Goal: Task Accomplishment & Management: Manage account settings

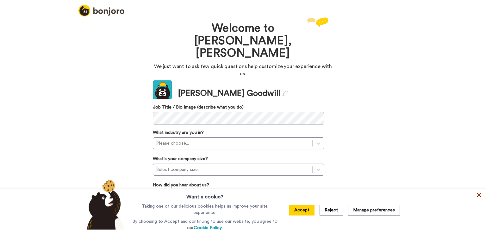
click at [480, 195] on icon at bounding box center [479, 195] width 6 height 6
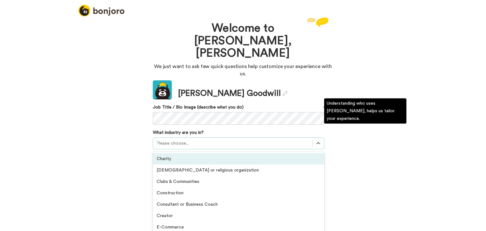
click at [197, 138] on div "Please choose..." at bounding box center [232, 143] width 159 height 10
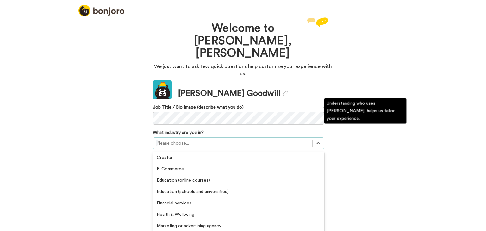
scroll to position [59, 0]
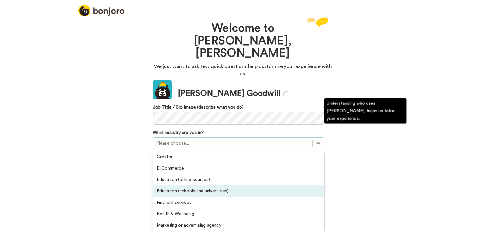
click at [197, 186] on div "Education (schools and universities)" at bounding box center [239, 191] width 172 height 11
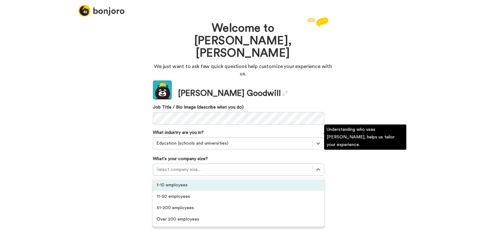
click at [202, 166] on div at bounding box center [232, 170] width 153 height 8
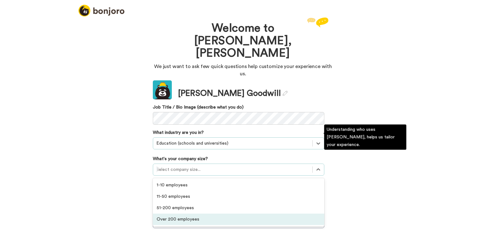
click at [200, 214] on div "Over 200 employees" at bounding box center [239, 219] width 172 height 11
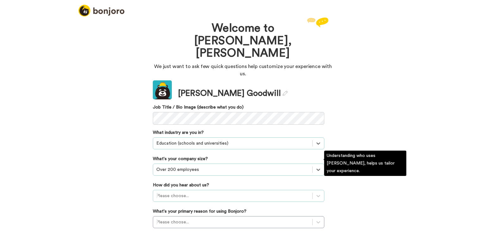
scroll to position [36, 0]
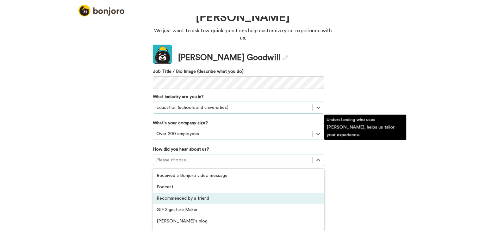
click at [211, 162] on div "option Recommended by a friend focused, 3 of 20. 20 results available. Use Up a…" at bounding box center [239, 160] width 172 height 12
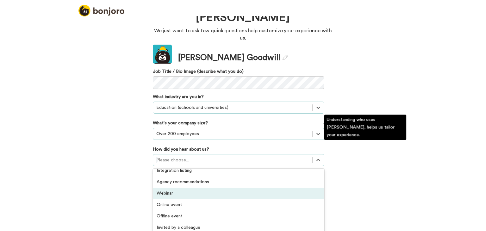
scroll to position [136, 0]
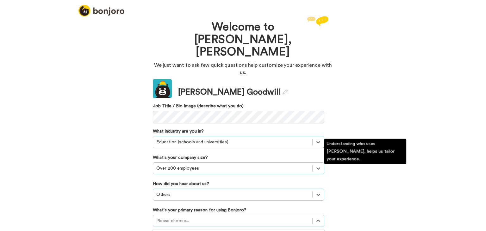
scroll to position [38, 0]
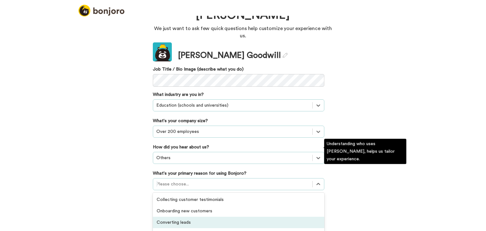
click at [233, 190] on div "option Converting leads focused, 3 of 6. 6 results available. Use Up and Down t…" at bounding box center [239, 184] width 172 height 12
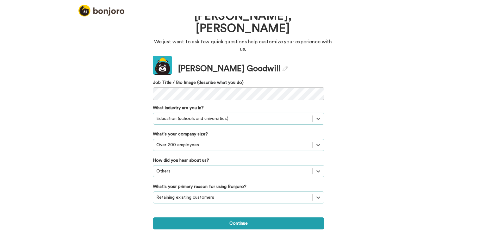
scroll to position [0, 0]
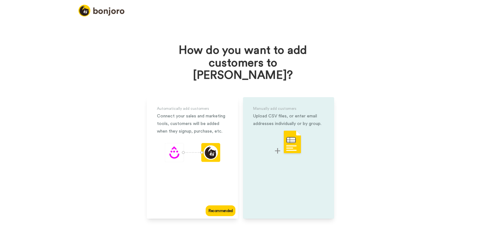
click at [291, 117] on div "Manually add customers Upload CSV files, or enter email addresses individually …" at bounding box center [288, 158] width 91 height 122
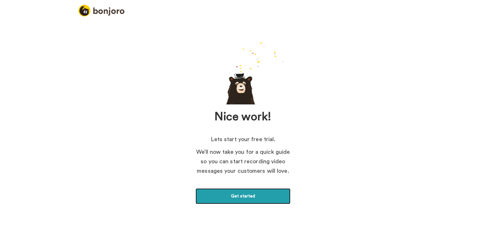
click at [248, 190] on link "Get started" at bounding box center [243, 196] width 95 height 16
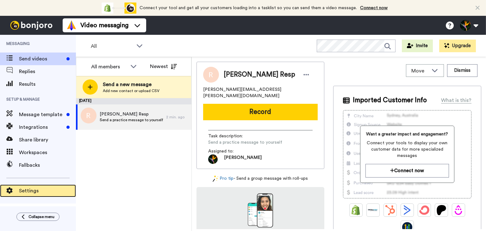
drag, startPoint x: 0, startPoint y: 0, endPoint x: 26, endPoint y: 192, distance: 193.4
click at [26, 192] on span "Settings" at bounding box center [47, 191] width 57 height 8
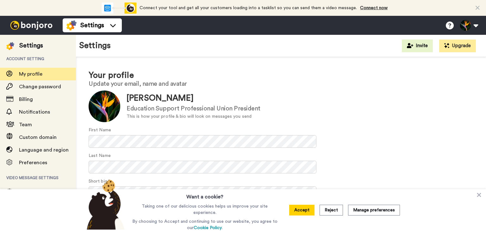
scroll to position [30, 0]
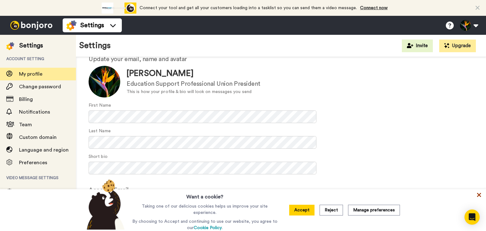
click at [480, 198] on icon at bounding box center [479, 195] width 6 height 6
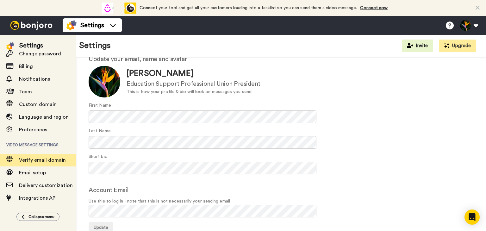
scroll to position [0, 0]
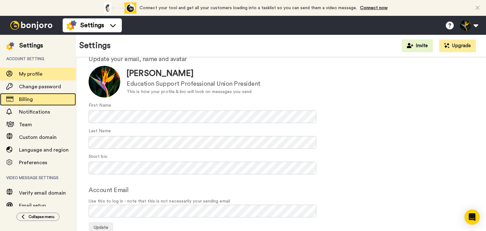
click at [38, 104] on div "Billing" at bounding box center [38, 99] width 76 height 13
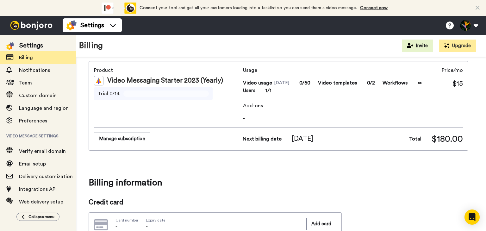
scroll to position [27, 0]
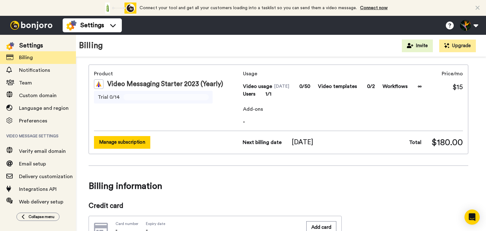
click at [125, 142] on button "Manage subscription" at bounding box center [122, 142] width 56 height 12
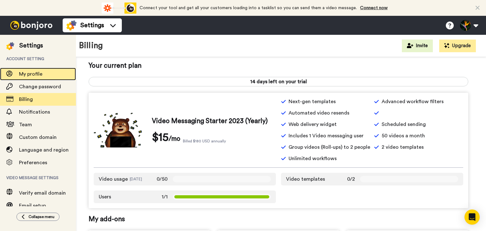
click at [39, 72] on span "My profile" at bounding box center [30, 74] width 23 height 5
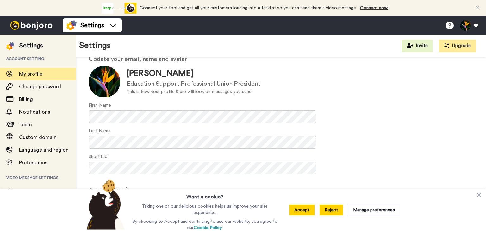
click at [336, 214] on button "Reject" at bounding box center [331, 210] width 23 height 11
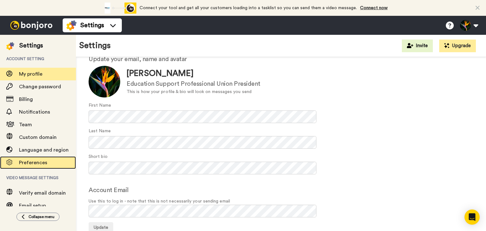
click at [38, 164] on span "Preferences" at bounding box center [33, 162] width 28 height 5
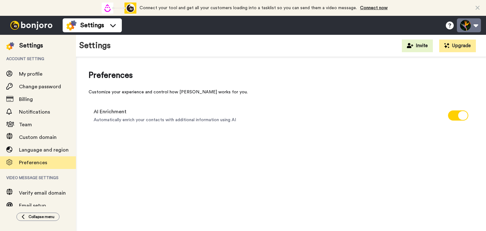
click at [478, 25] on button at bounding box center [469, 25] width 24 height 14
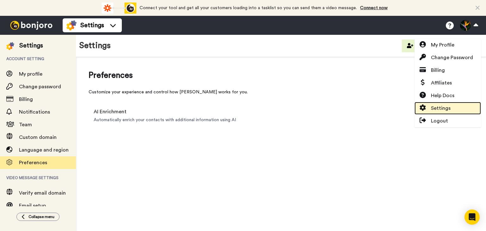
click at [452, 107] on link "Settings" at bounding box center [448, 108] width 66 height 13
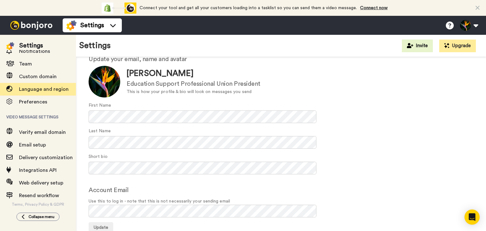
scroll to position [61, 0]
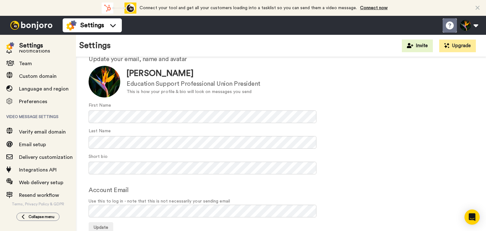
click at [451, 23] on icon at bounding box center [450, 26] width 8 height 8
click at [450, 24] on icon at bounding box center [450, 26] width 8 height 8
